Goal: Task Accomplishment & Management: Use online tool/utility

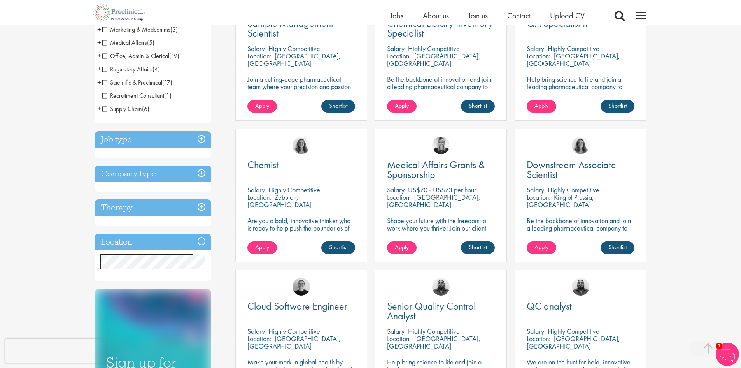
scroll to position [195, 0]
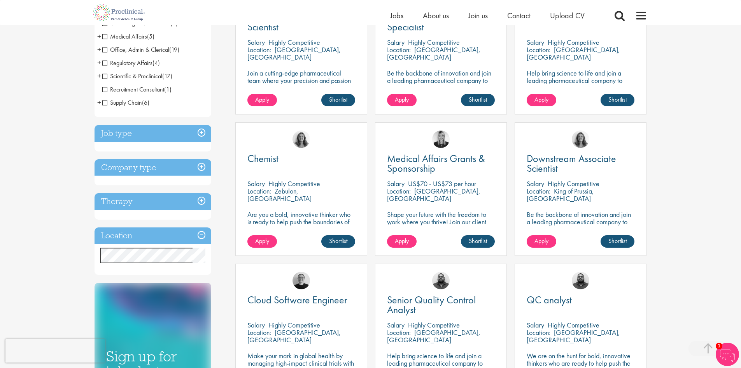
click at [181, 206] on h3 "Therapy" at bounding box center [153, 201] width 117 height 17
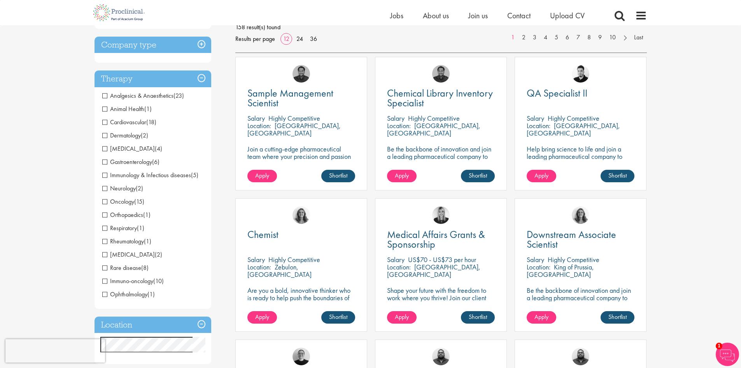
scroll to position [78, 0]
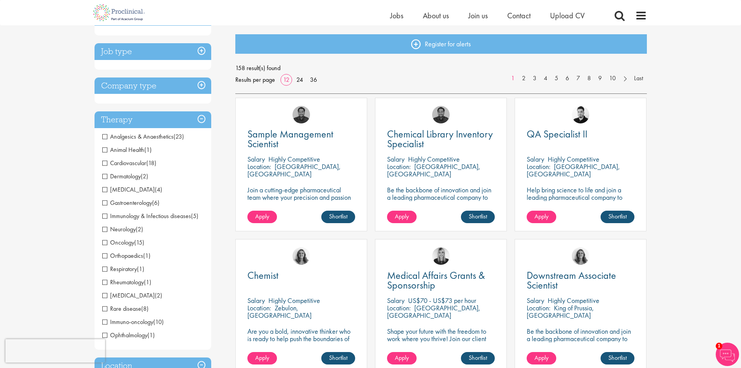
click at [151, 119] on h3 "Therapy" at bounding box center [153, 119] width 117 height 17
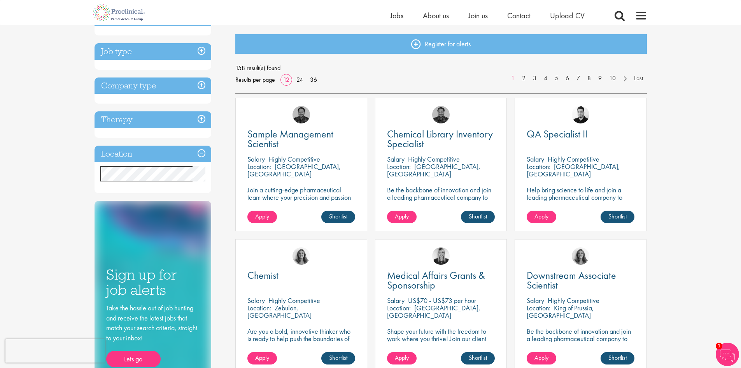
click at [153, 90] on h3 "Company type" at bounding box center [153, 85] width 117 height 17
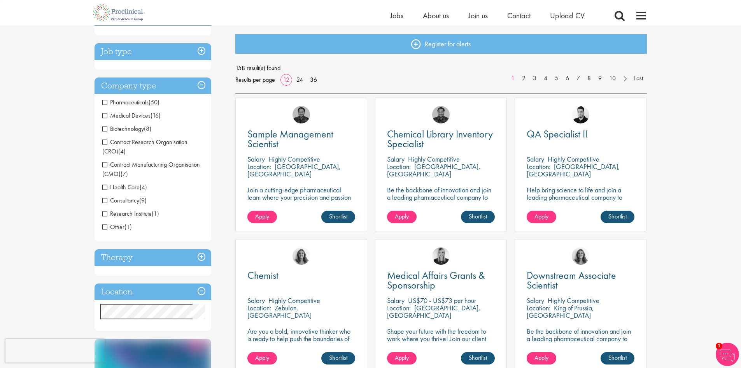
click at [155, 87] on h3 "Company type" at bounding box center [153, 85] width 117 height 17
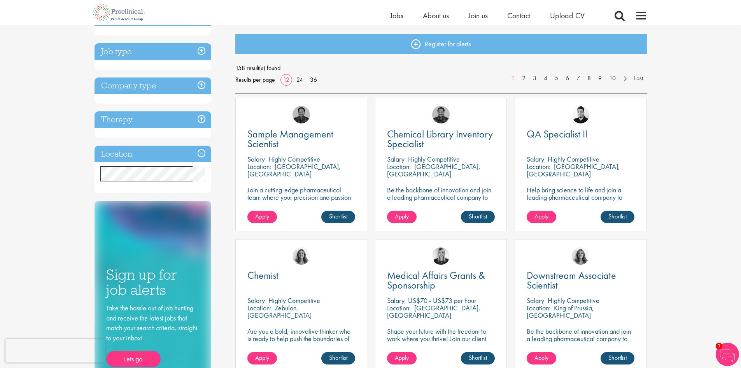
click at [162, 53] on h3 "Job type" at bounding box center [153, 51] width 117 height 17
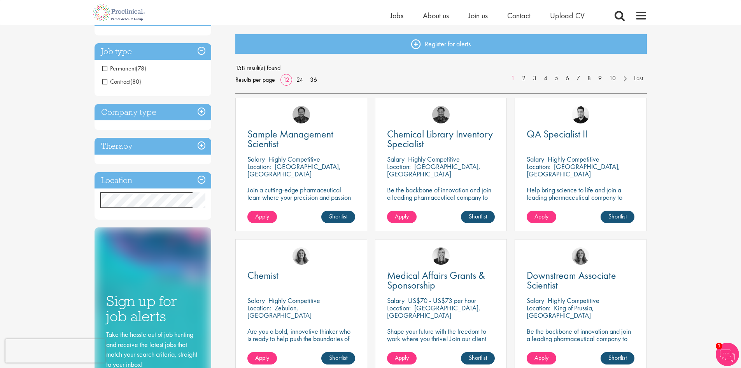
click at [162, 53] on h3 "Job type" at bounding box center [153, 51] width 117 height 17
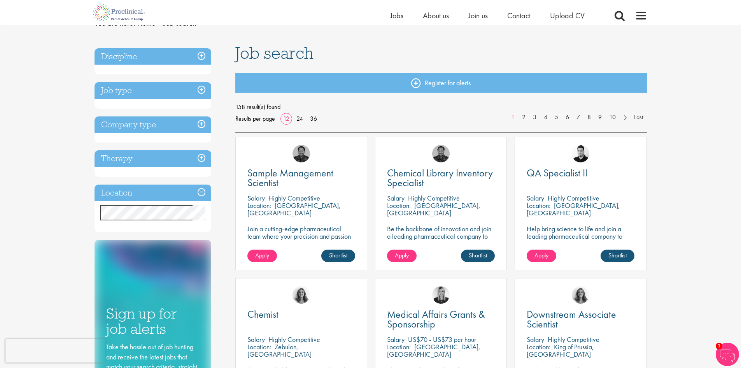
scroll to position [0, 0]
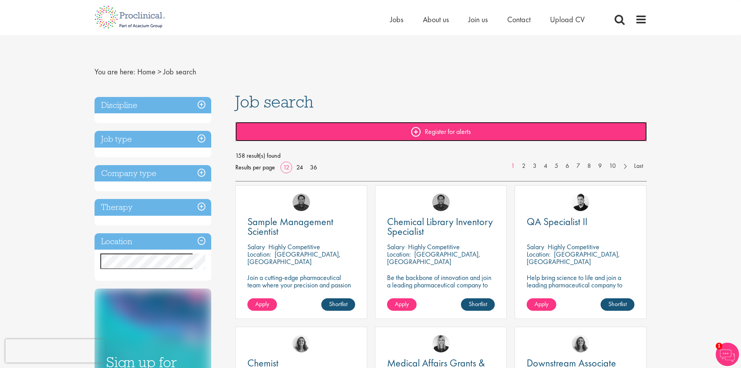
click at [416, 132] on link "Register for alerts" at bounding box center [441, 131] width 412 height 19
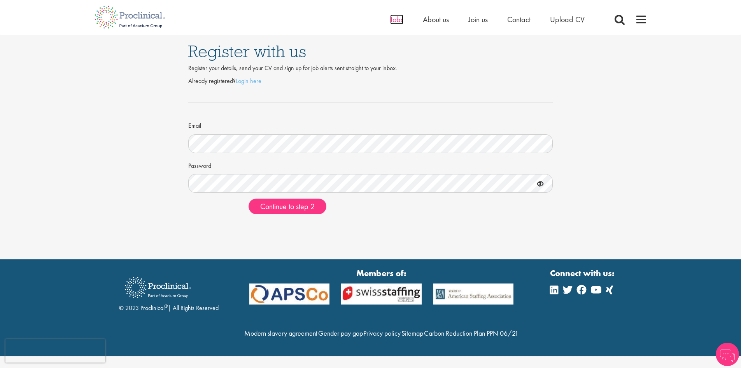
click at [396, 23] on span "Jobs" at bounding box center [396, 19] width 13 height 10
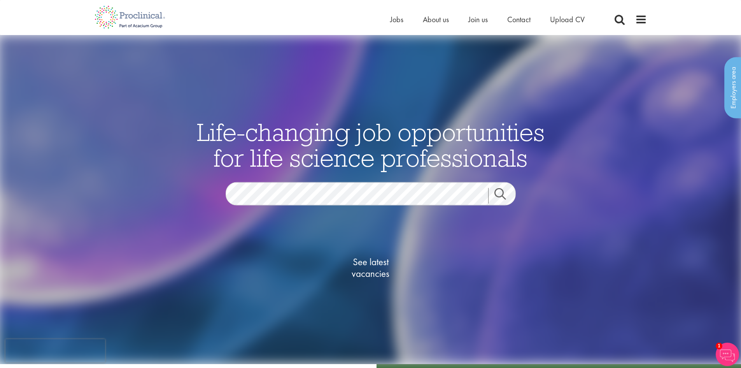
click at [501, 191] on link "Search" at bounding box center [504, 196] width 33 height 16
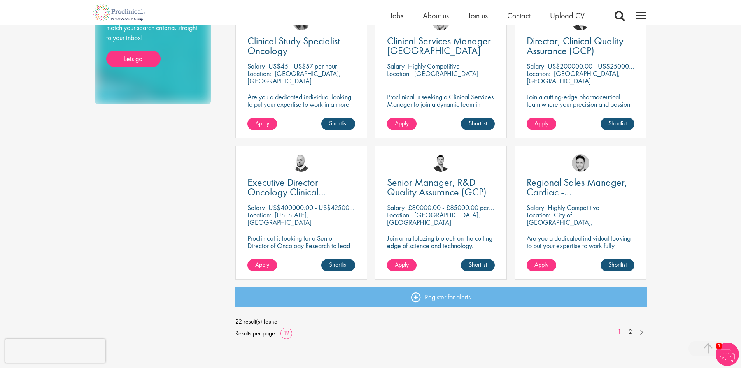
scroll to position [467, 0]
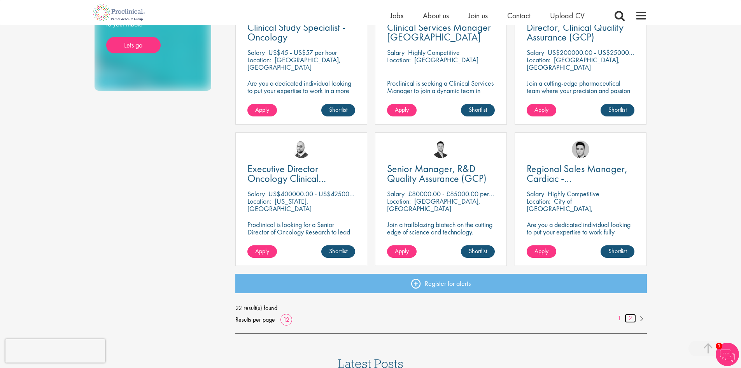
click at [630, 318] on link "2" at bounding box center [630, 318] width 11 height 9
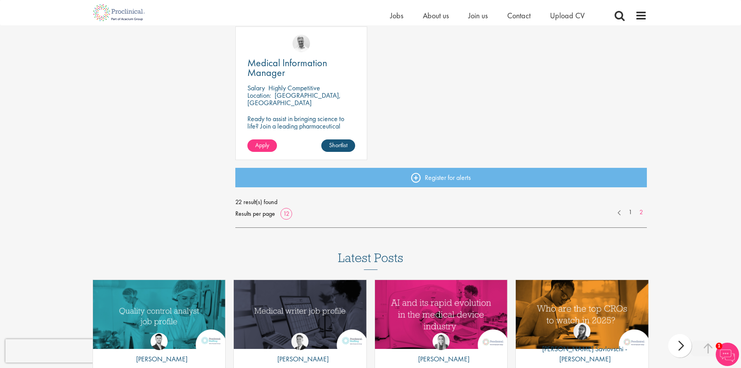
scroll to position [584, 0]
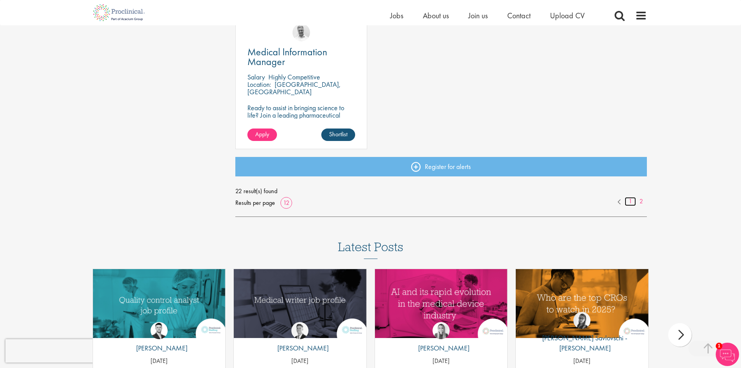
click at [632, 201] on link "1" at bounding box center [630, 201] width 11 height 9
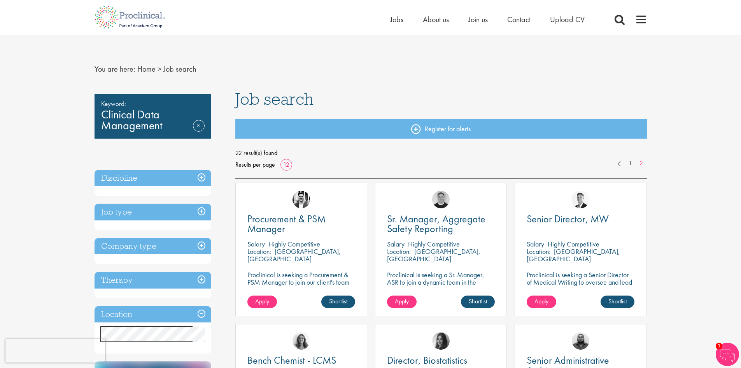
scroll to position [0, 0]
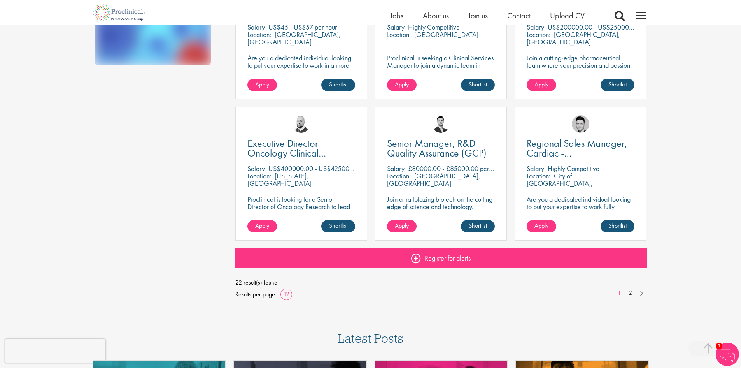
scroll to position [506, 0]
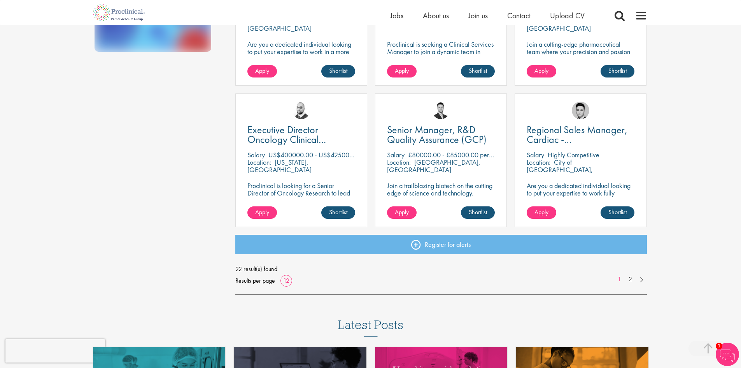
click at [299, 162] on p "[US_STATE], [GEOGRAPHIC_DATA]" at bounding box center [280, 166] width 64 height 16
click at [299, 137] on span "Executive Director Oncology Clinical Development" at bounding box center [287, 139] width 79 height 33
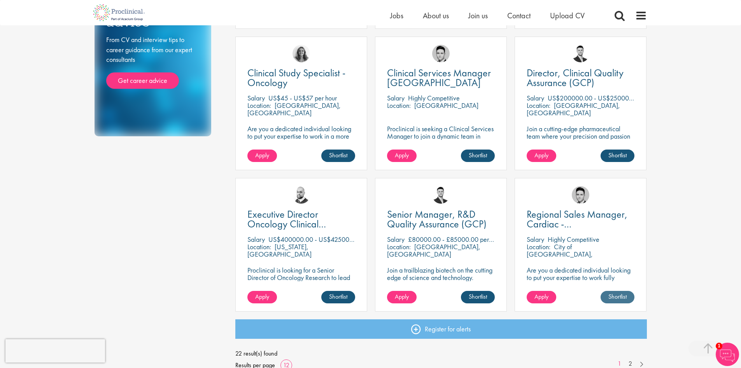
scroll to position [311, 0]
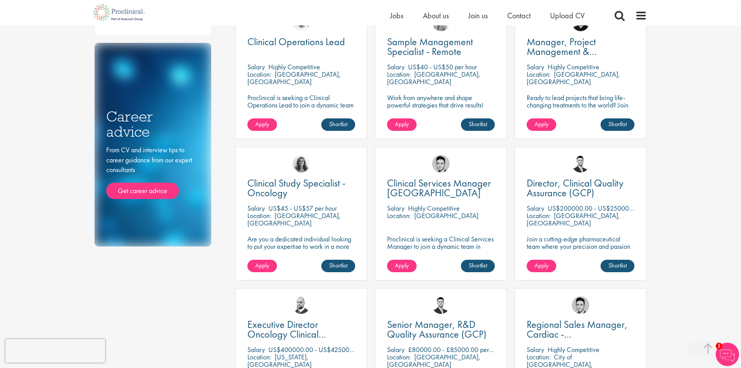
click at [583, 173] on div "[PERSON_NAME]" at bounding box center [580, 160] width 131 height 26
click at [576, 191] on span "Director, Clinical Quality Assurance (GCP)" at bounding box center [575, 187] width 97 height 23
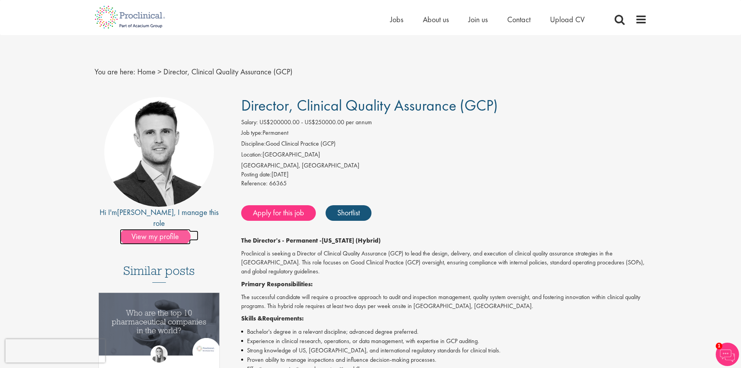
click at [149, 229] on span "View my profile" at bounding box center [155, 237] width 71 height 16
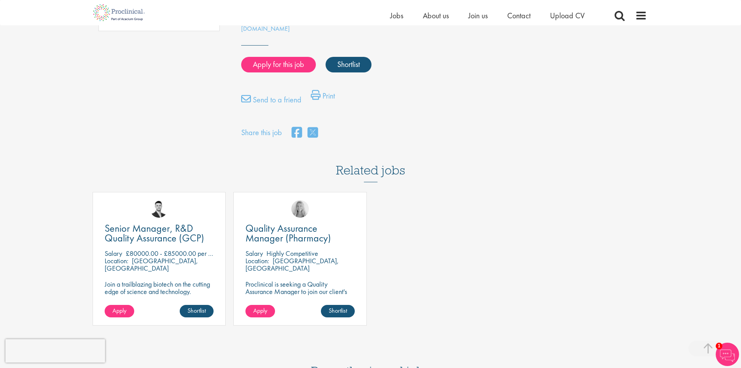
scroll to position [584, 0]
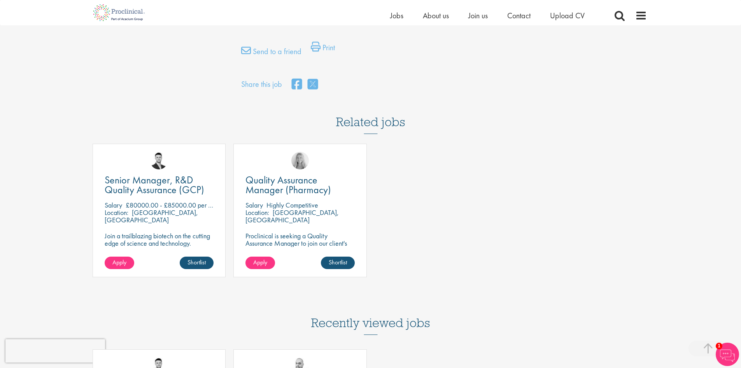
click at [390, 123] on h3 "Related jobs" at bounding box center [370, 115] width 69 height 38
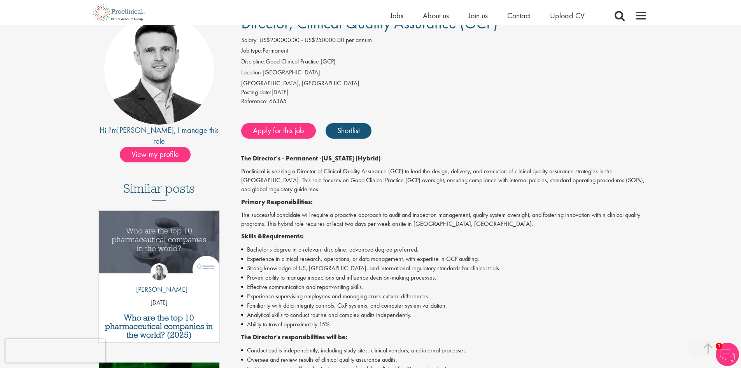
scroll to position [0, 0]
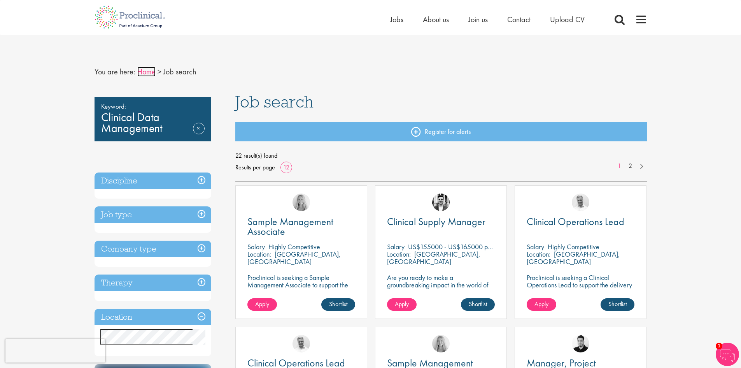
click at [142, 72] on link "Home" at bounding box center [146, 72] width 18 height 10
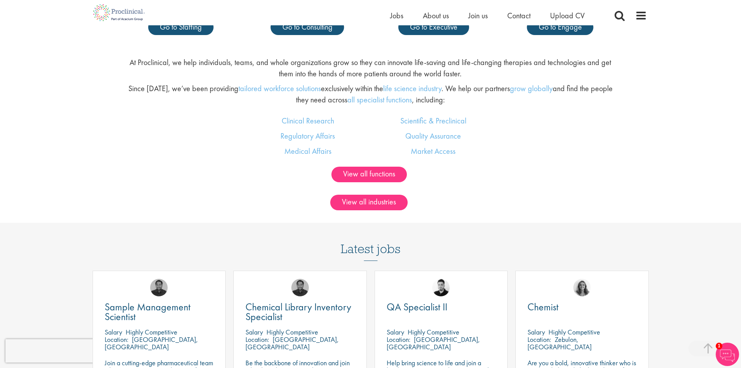
scroll to position [623, 0]
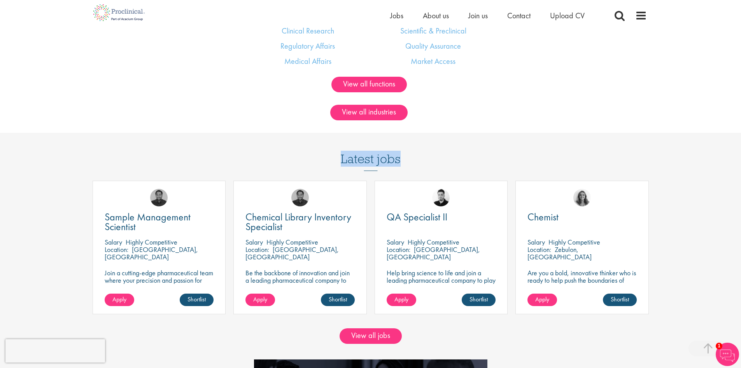
drag, startPoint x: 341, startPoint y: 159, endPoint x: 404, endPoint y: 160, distance: 62.7
click at [404, 160] on div "Latest jobs Sample Management Scientist Salary Highly Competitive Location: Wil…" at bounding box center [371, 227] width 564 height 189
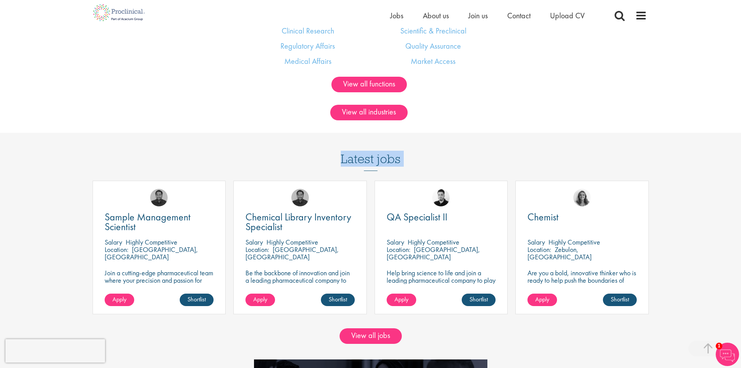
click at [404, 160] on div "Latest jobs Sample Management Scientist Salary Highly Competitive Location: Wil…" at bounding box center [371, 227] width 564 height 189
click at [421, 158] on div "Latest jobs Sample Management Scientist Salary Highly Competitive Location: Wil…" at bounding box center [371, 227] width 564 height 189
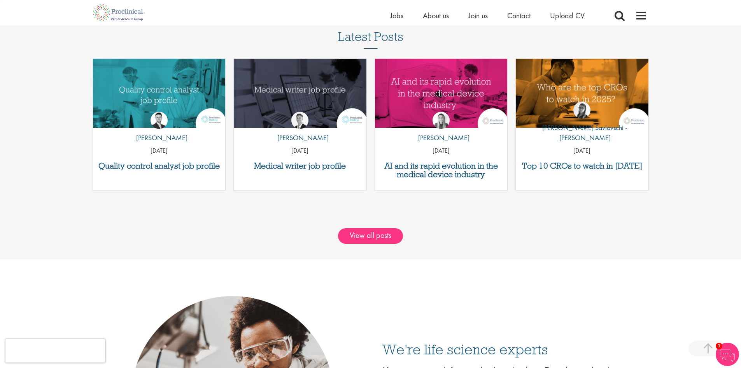
scroll to position [795, 0]
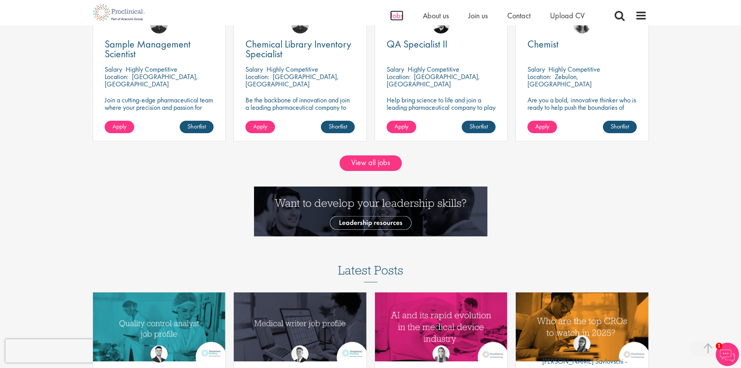
click at [395, 16] on span "Jobs" at bounding box center [396, 16] width 13 height 10
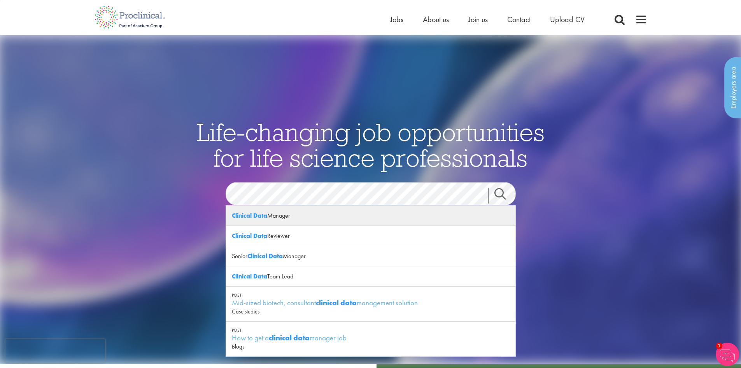
click at [276, 218] on div "Clinical Data Manager" at bounding box center [371, 215] width 290 height 20
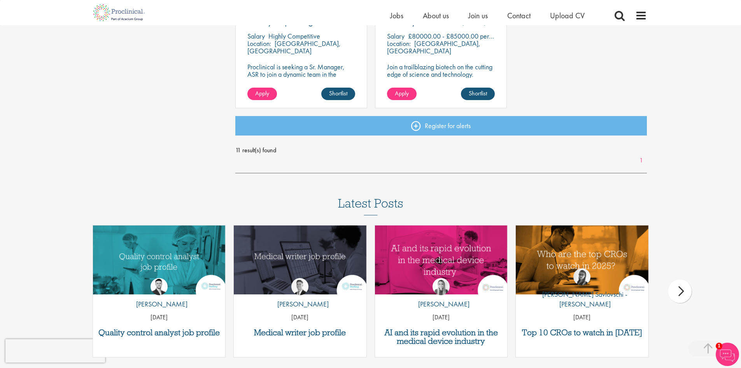
scroll to position [623, 0]
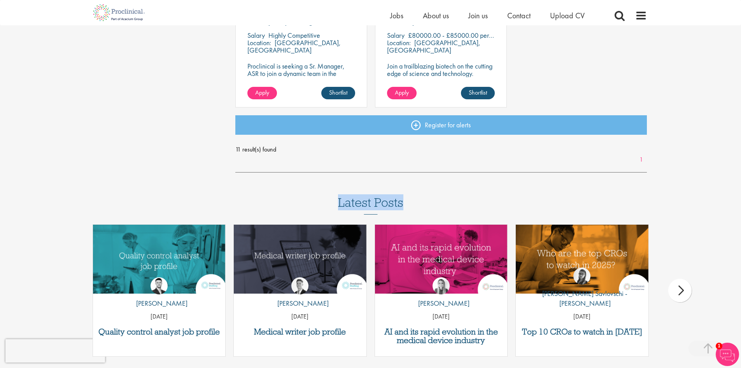
drag, startPoint x: 340, startPoint y: 205, endPoint x: 411, endPoint y: 200, distance: 71.0
click at [411, 200] on div "Latest Posts Quality control analyst job profile by [PERSON_NAME] [DATE] Medica…" at bounding box center [370, 280] width 741 height 169
click at [410, 197] on div "Latest Posts Quality control analyst job profile by [PERSON_NAME] [DATE] Medica…" at bounding box center [370, 280] width 741 height 169
drag, startPoint x: 237, startPoint y: 151, endPoint x: 276, endPoint y: 151, distance: 38.9
click at [276, 151] on span "11 result(s) found" at bounding box center [441, 150] width 412 height 12
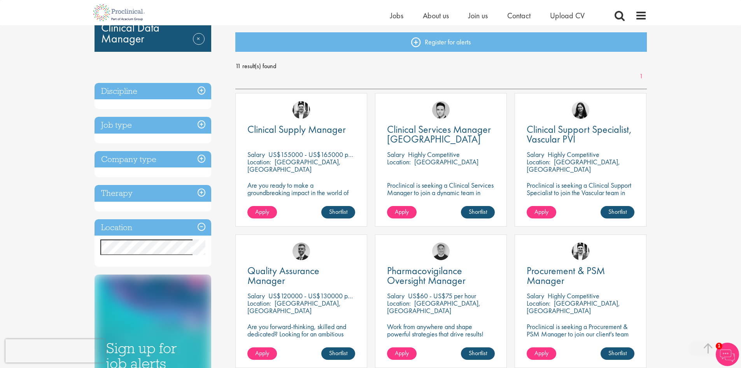
scroll to position [0, 0]
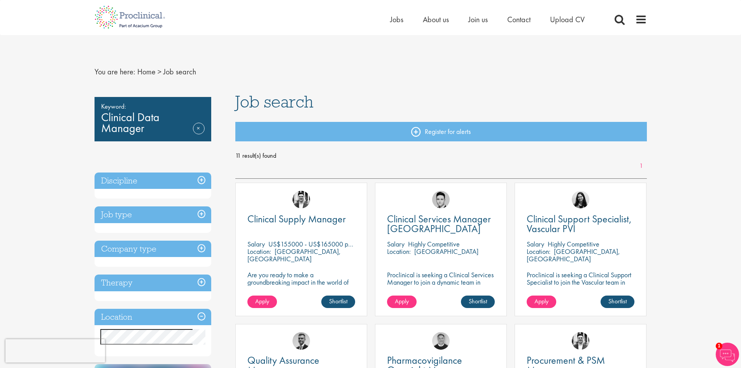
drag, startPoint x: 227, startPoint y: 155, endPoint x: 276, endPoint y: 156, distance: 49.1
click at [289, 156] on span "11 result(s) found" at bounding box center [441, 156] width 412 height 12
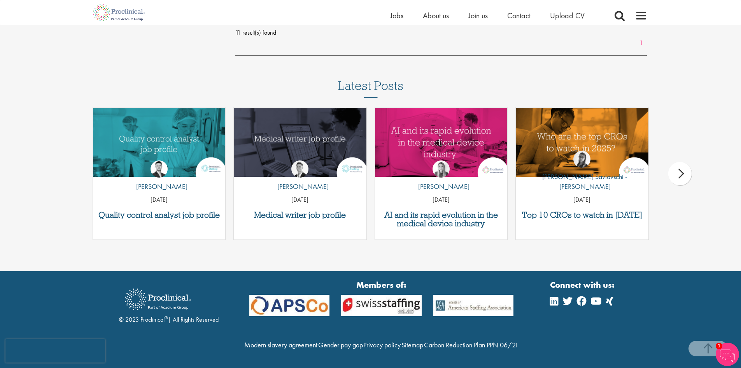
scroll to position [756, 0]
click at [70, 138] on div "Latest Posts Quality control analyst job profile by [PERSON_NAME] [DATE] Medica…" at bounding box center [370, 163] width 741 height 169
drag, startPoint x: 404, startPoint y: 70, endPoint x: 330, endPoint y: 75, distance: 73.7
click at [330, 79] on div "Latest Posts Quality control analyst job profile by Joshua Godden 14 Aug 25 Med…" at bounding box center [370, 163] width 741 height 169
click at [289, 79] on div "Latest Posts Quality control analyst job profile by Joshua Godden 14 Aug 25 Med…" at bounding box center [370, 163] width 741 height 169
